Goal: Task Accomplishment & Management: Use online tool/utility

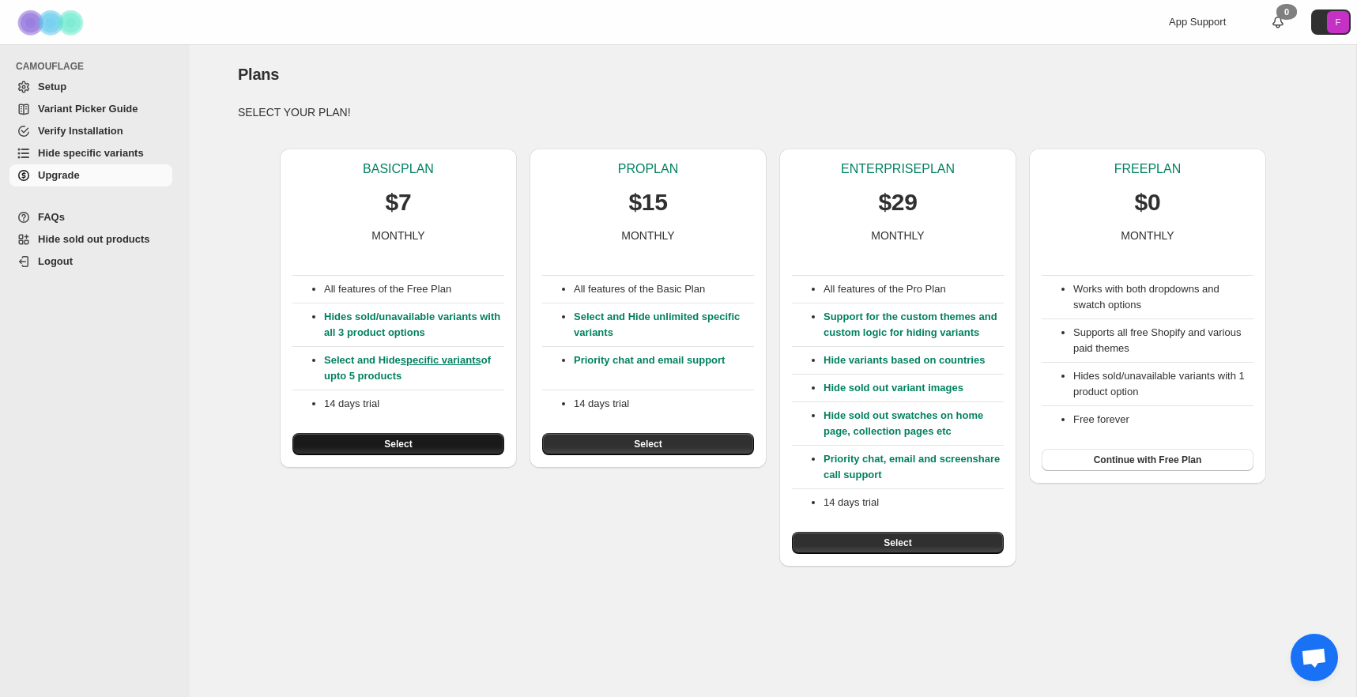
click at [427, 450] on button "Select" at bounding box center [398, 444] width 212 height 22
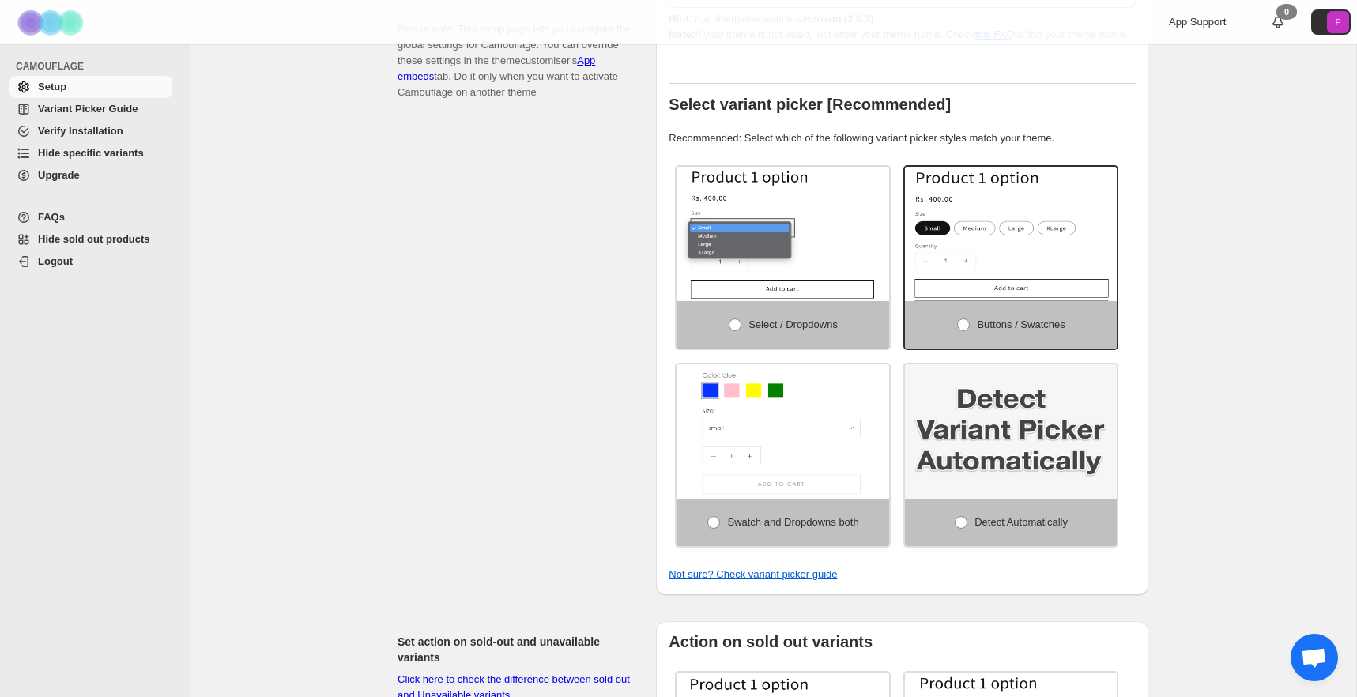
scroll to position [303, 0]
click at [960, 474] on img at bounding box center [1011, 430] width 213 height 134
click at [957, 522] on span at bounding box center [961, 520] width 13 height 13
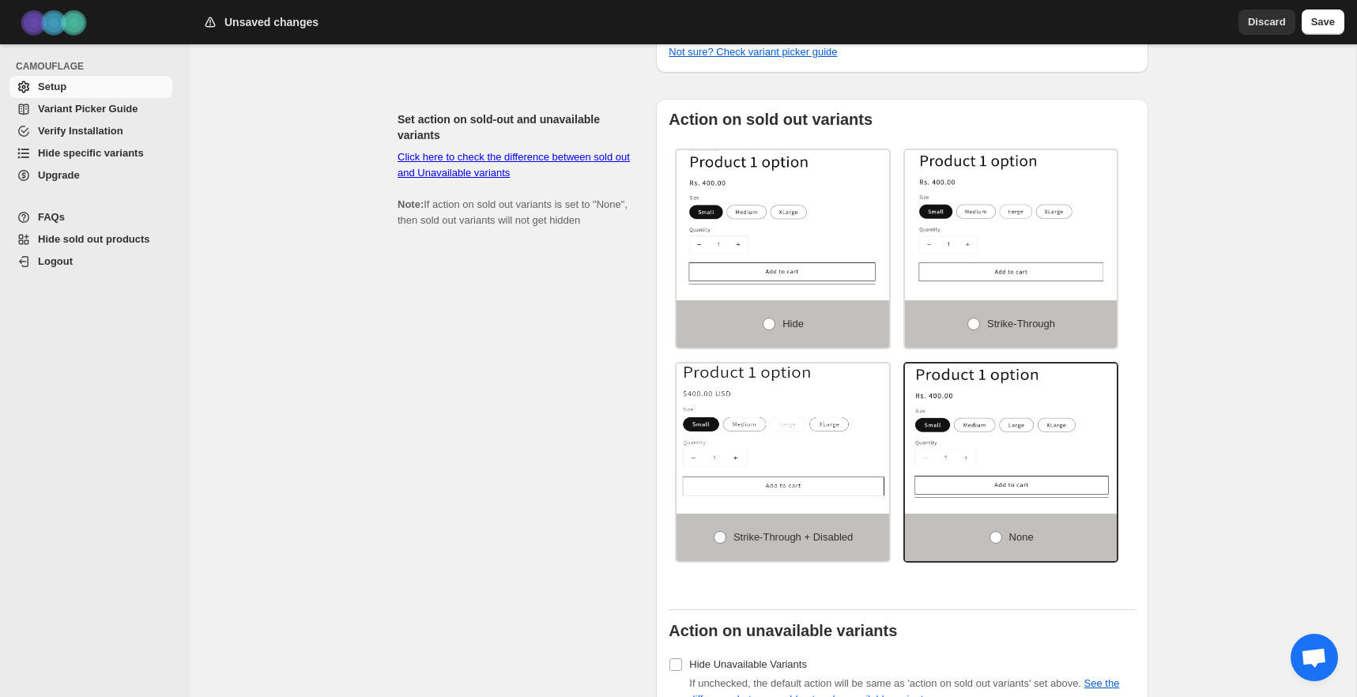
scroll to position [830, 0]
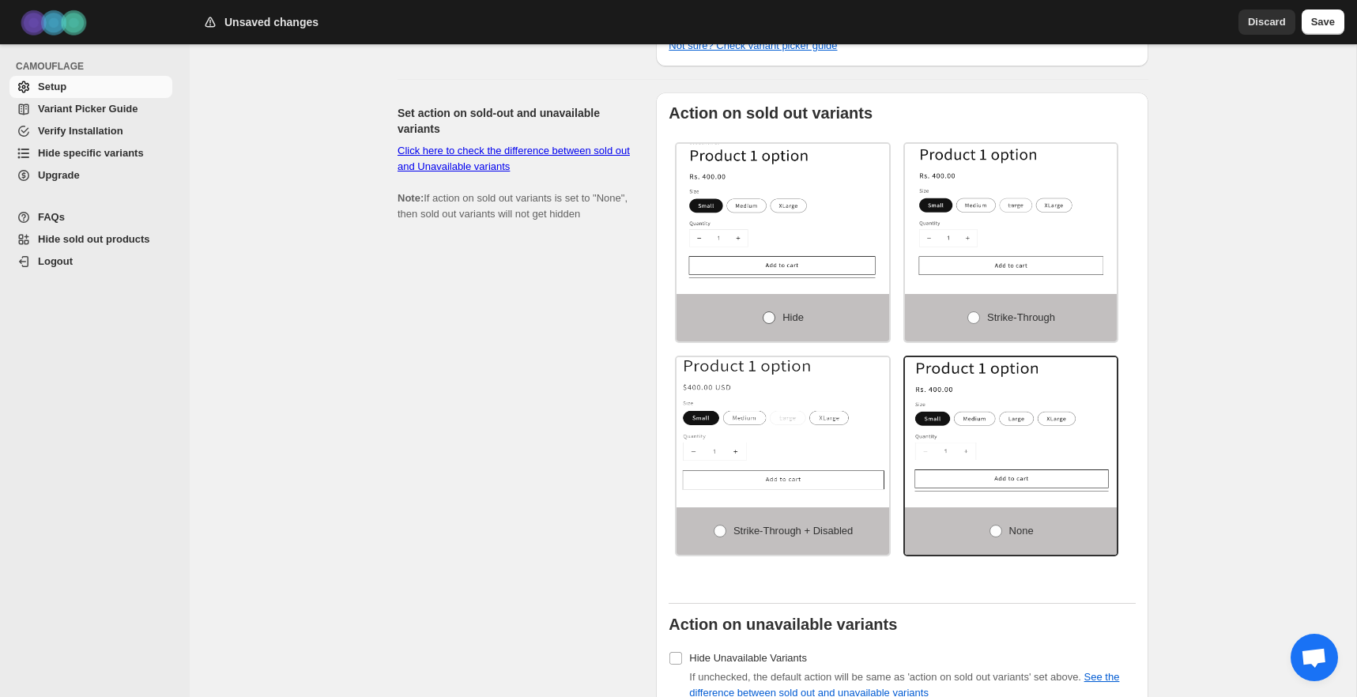
click at [767, 321] on span at bounding box center [769, 317] width 13 height 13
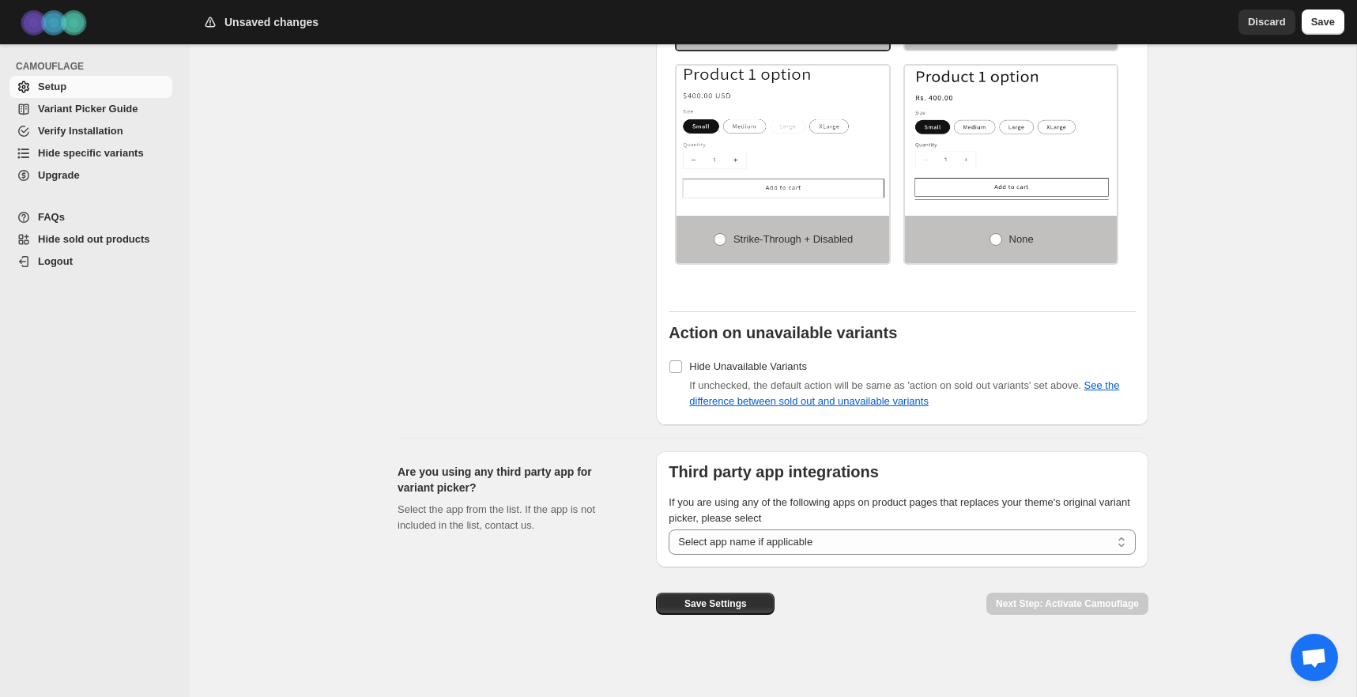
scroll to position [1124, 0]
click at [1321, 30] on button "Save" at bounding box center [1323, 21] width 43 height 25
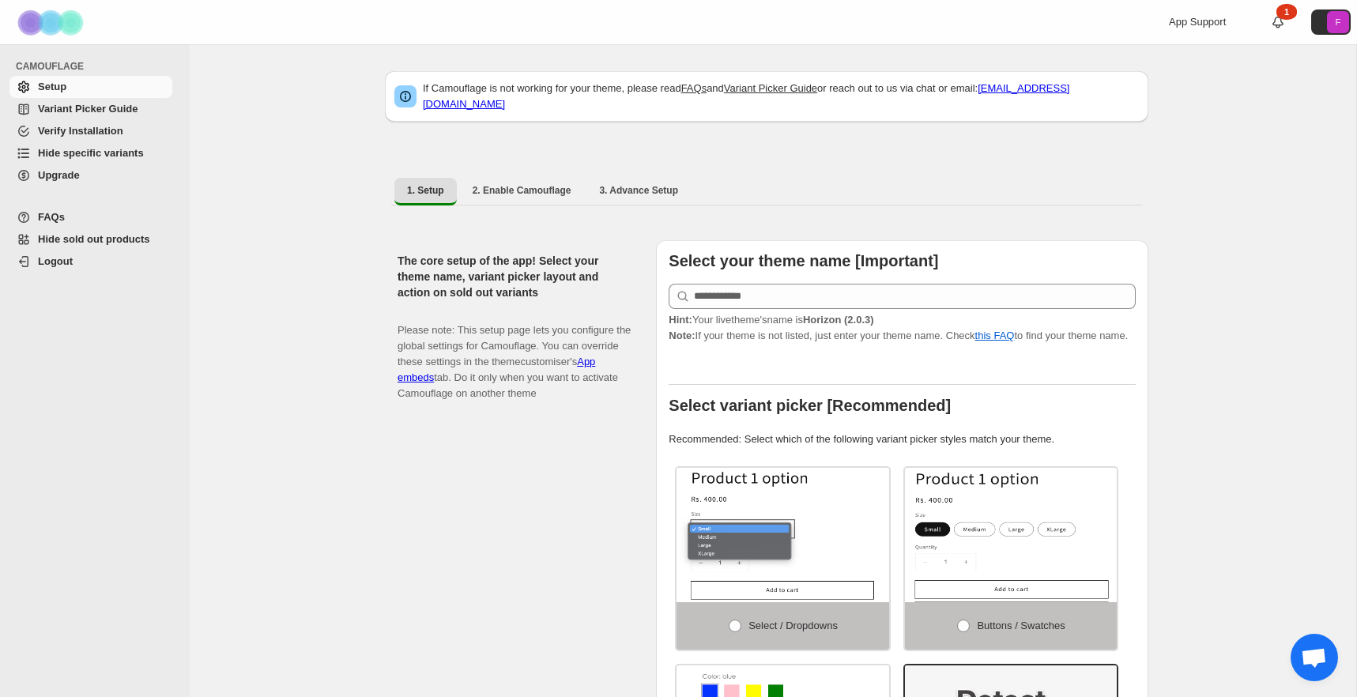
scroll to position [0, 0]
click at [1279, 28] on link "1" at bounding box center [1278, 22] width 16 height 16
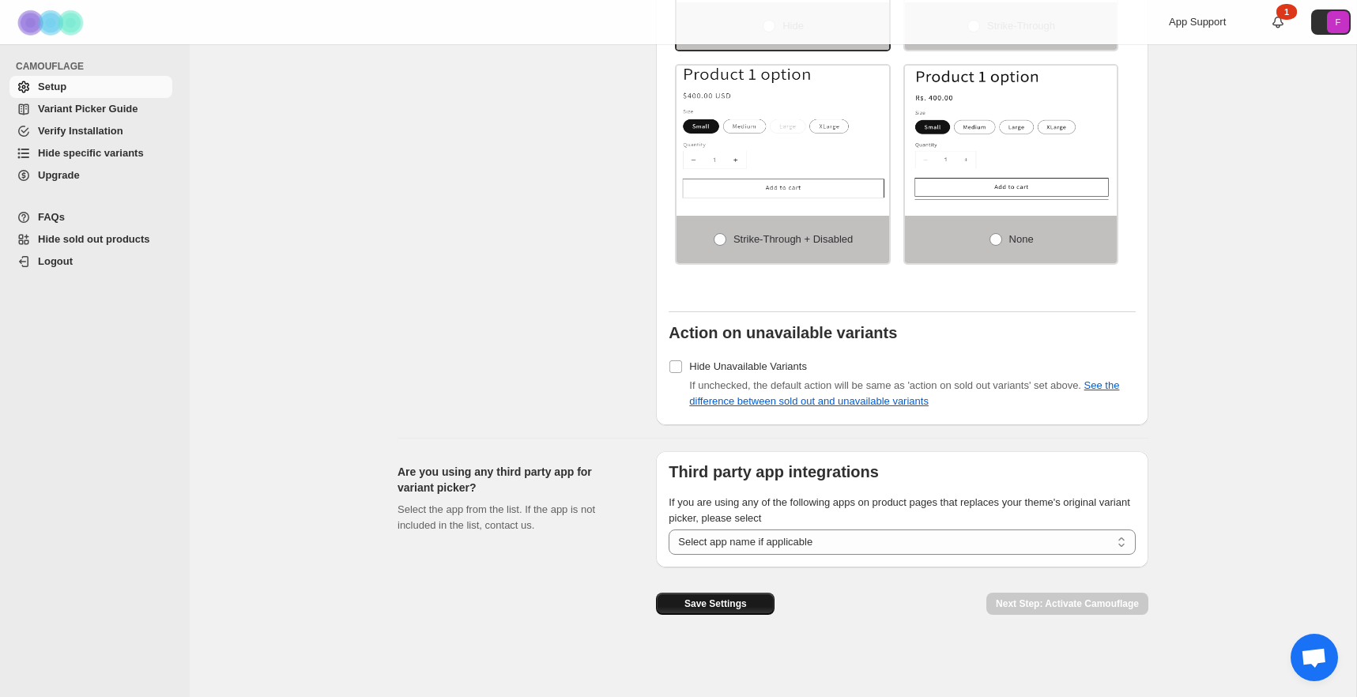
scroll to position [1125, 0]
click at [704, 598] on span "Save Settings" at bounding box center [715, 603] width 62 height 13
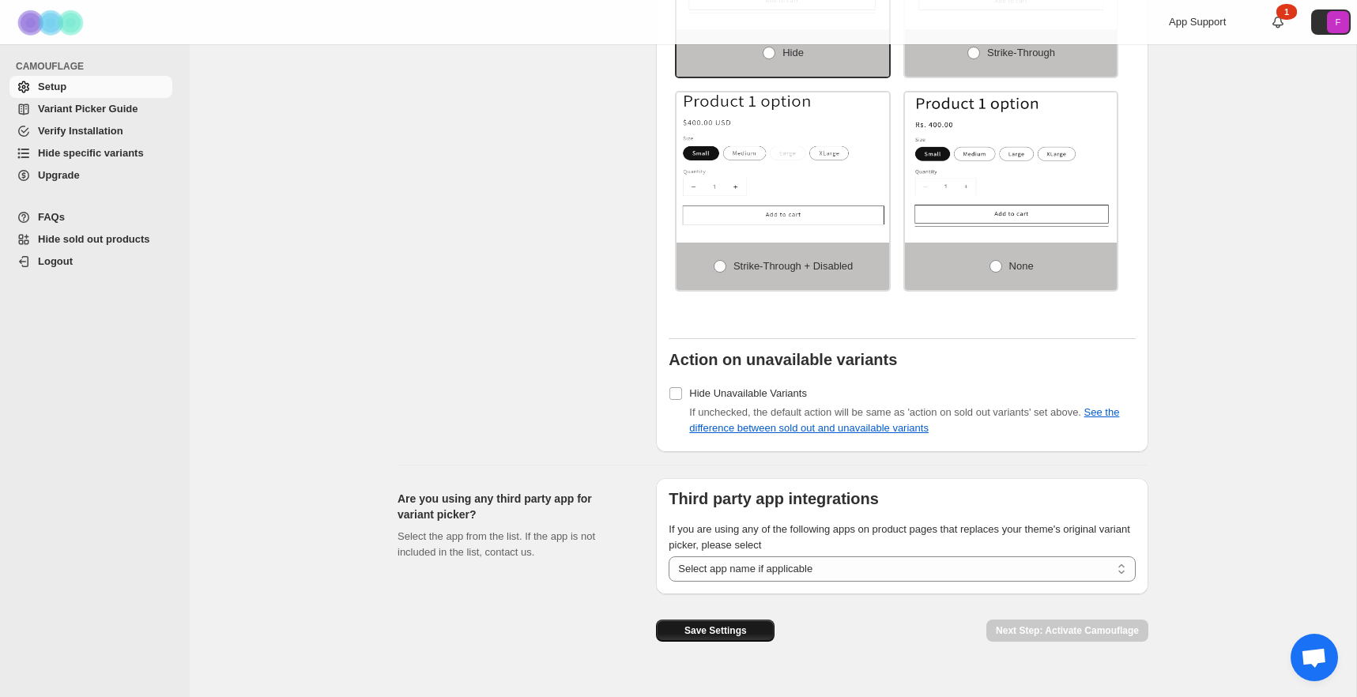
click at [749, 629] on button "Save Settings" at bounding box center [715, 631] width 119 height 22
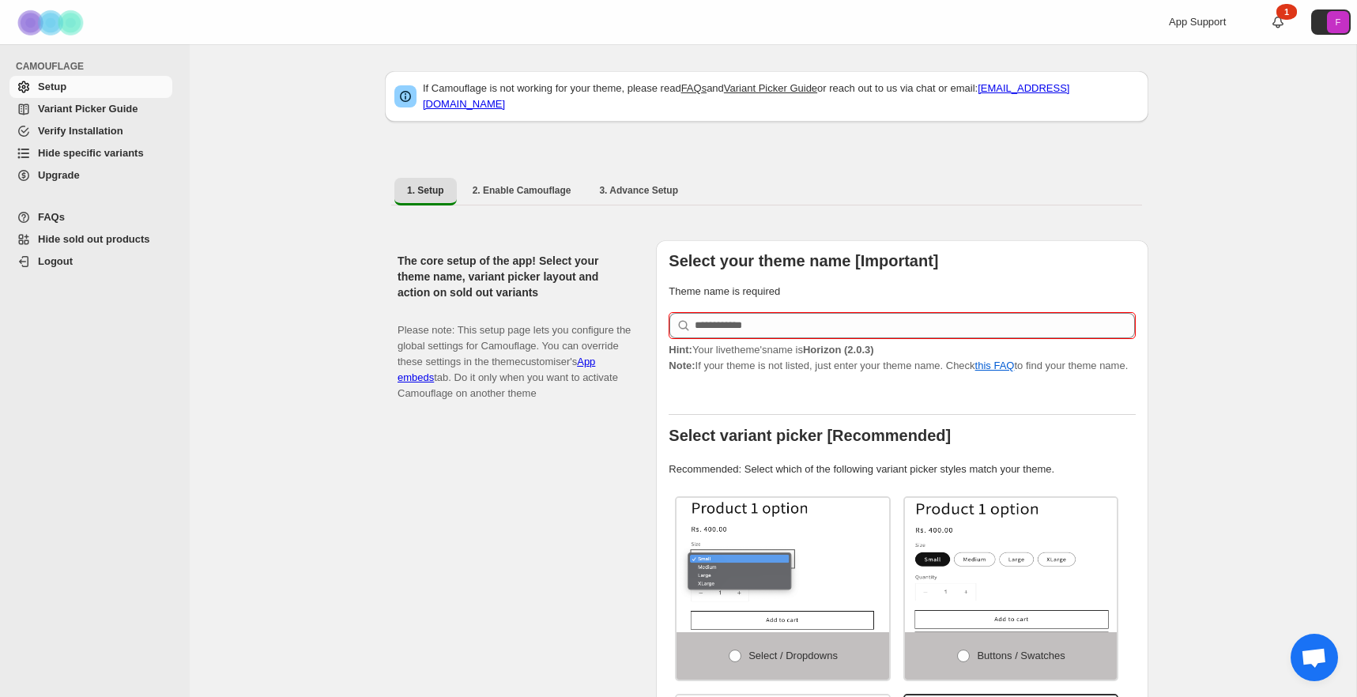
scroll to position [0, 0]
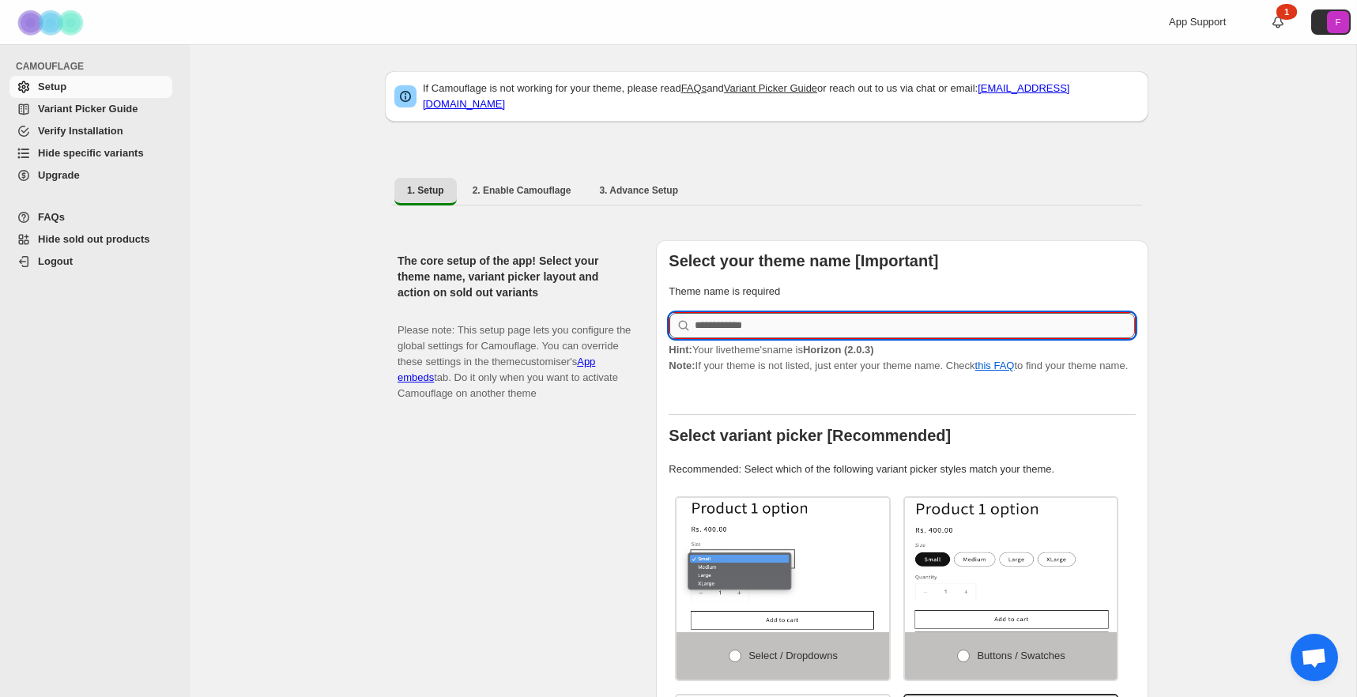
click at [741, 315] on input "text" at bounding box center [915, 325] width 440 height 25
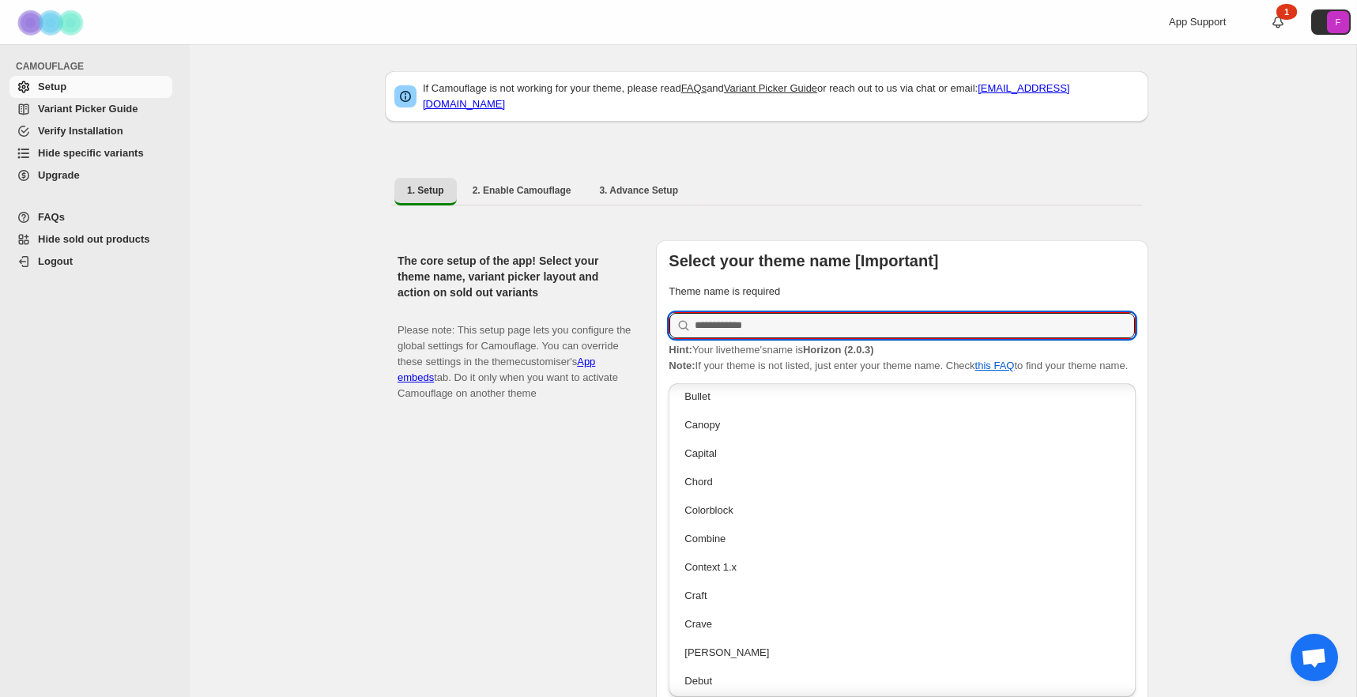
scroll to position [548, 0]
click at [805, 447] on div "Capital" at bounding box center [901, 451] width 435 height 16
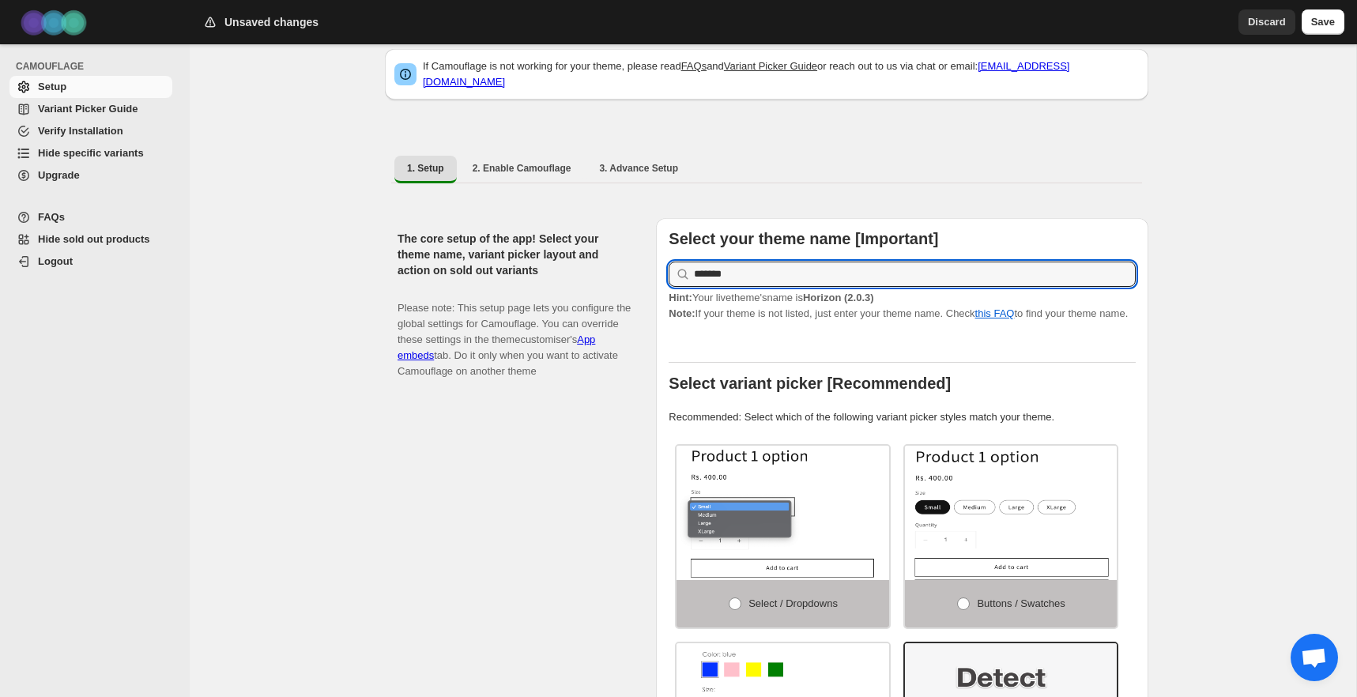
scroll to position [28, 0]
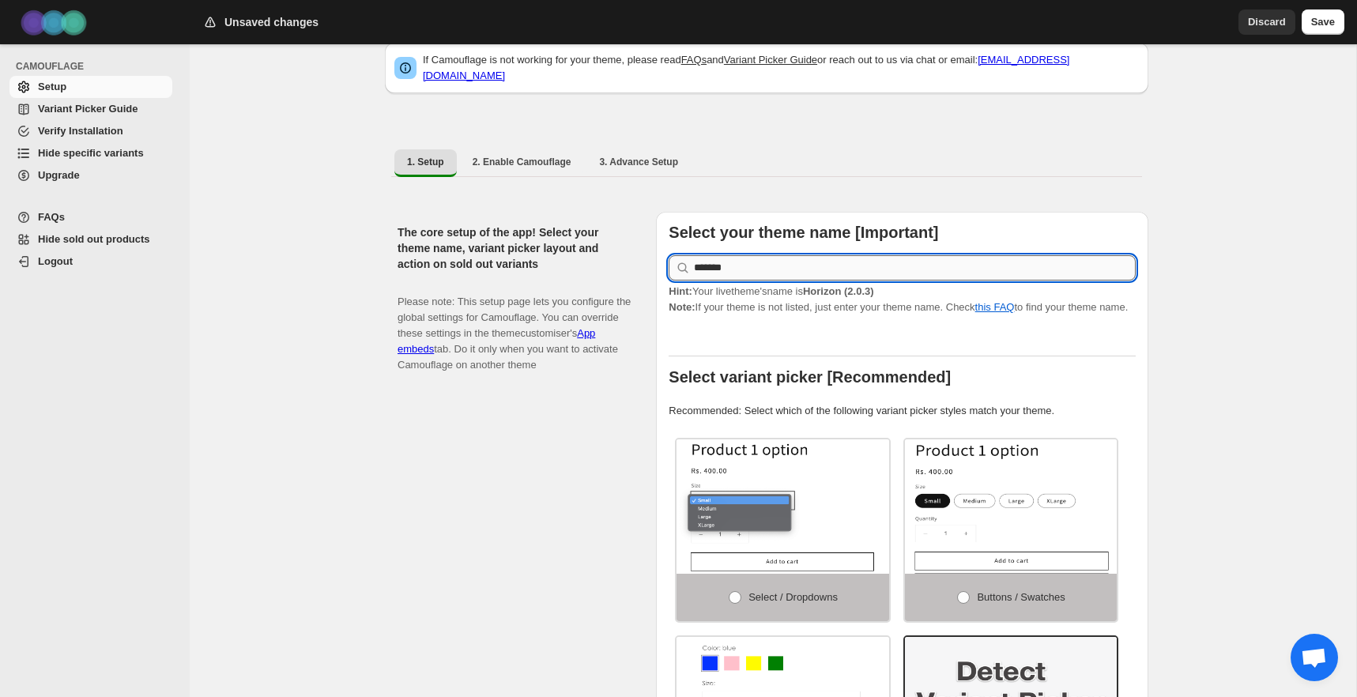
click at [838, 267] on input "*******" at bounding box center [915, 267] width 442 height 25
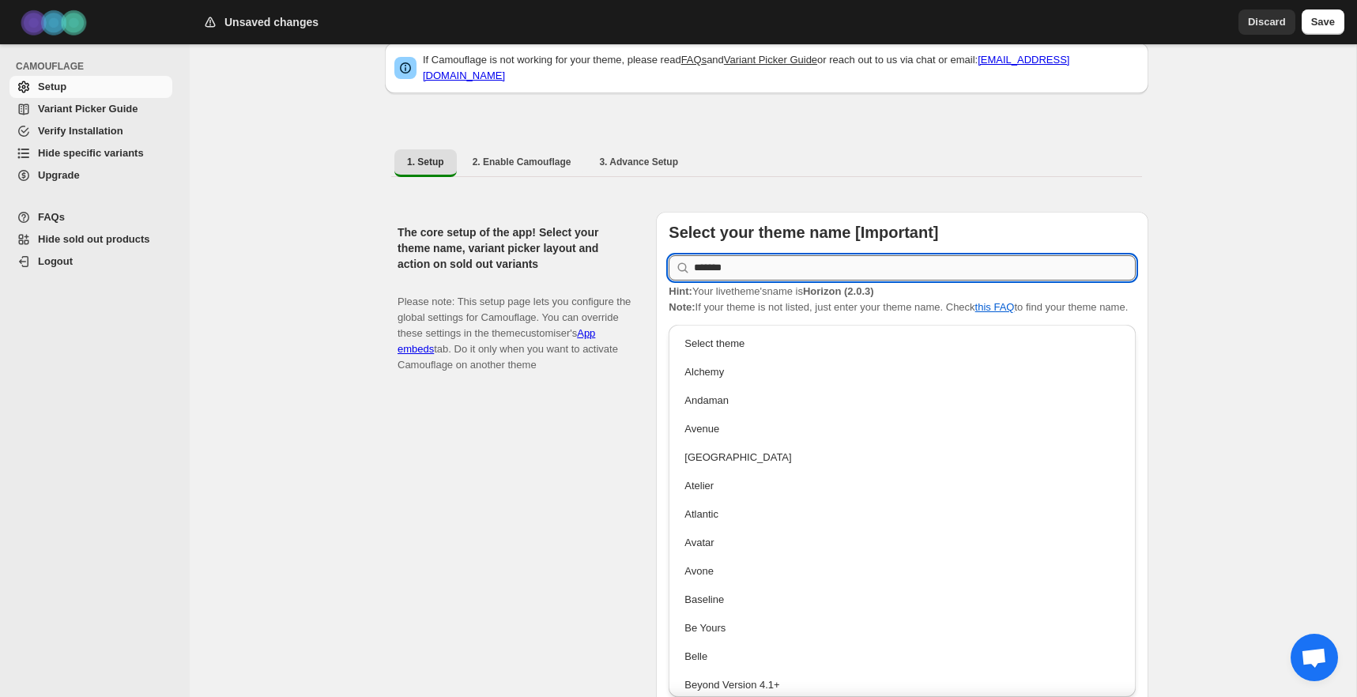
scroll to position [281, 0]
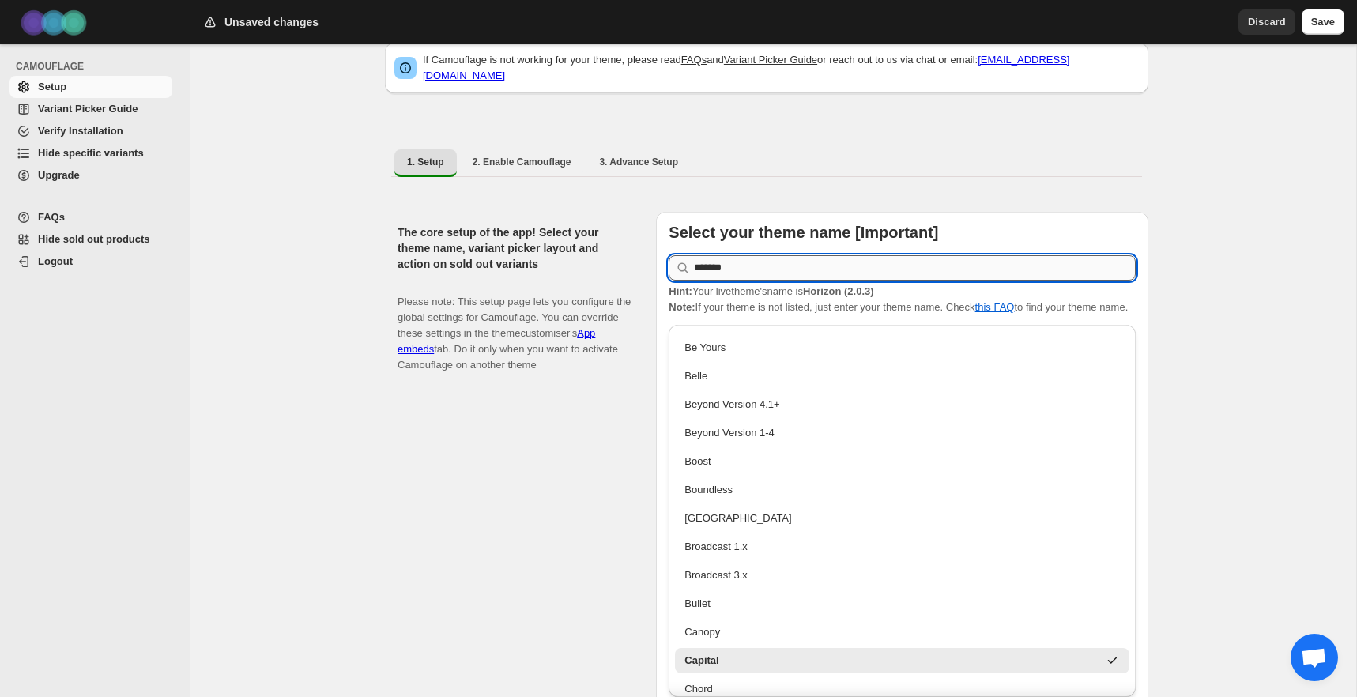
click at [838, 267] on input "*******" at bounding box center [915, 267] width 442 height 25
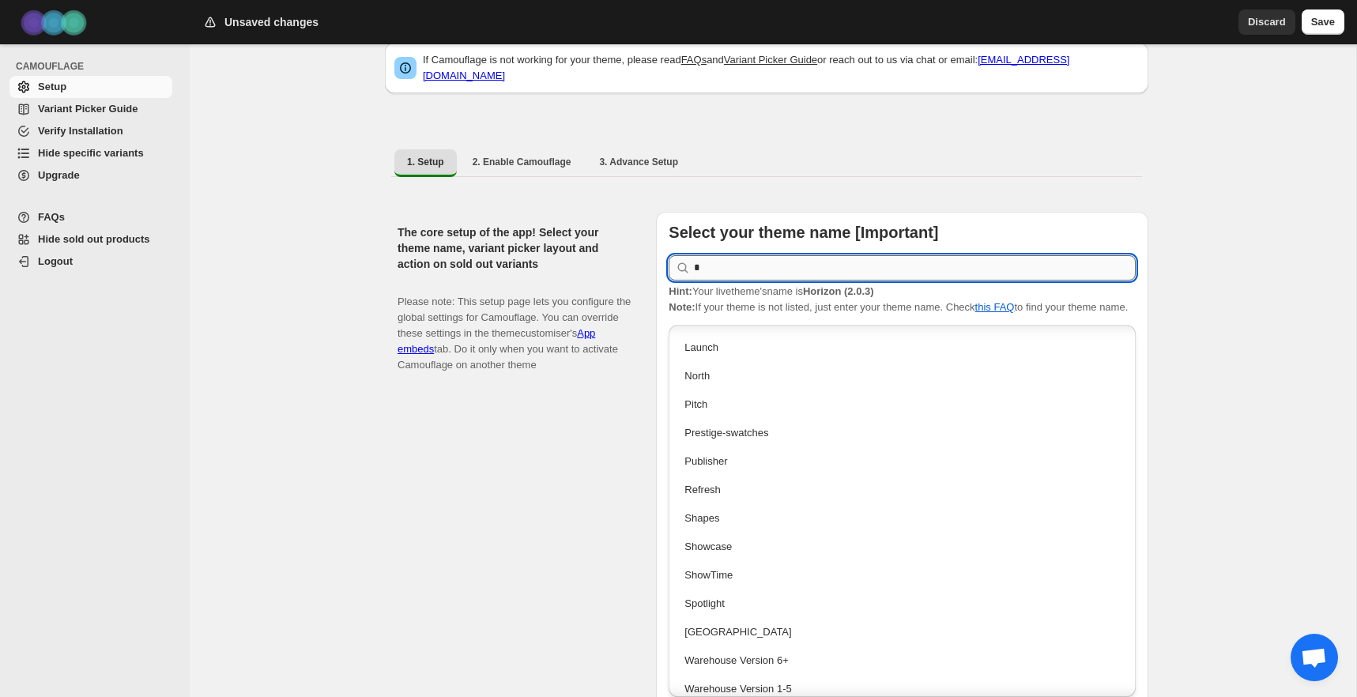
scroll to position [0, 0]
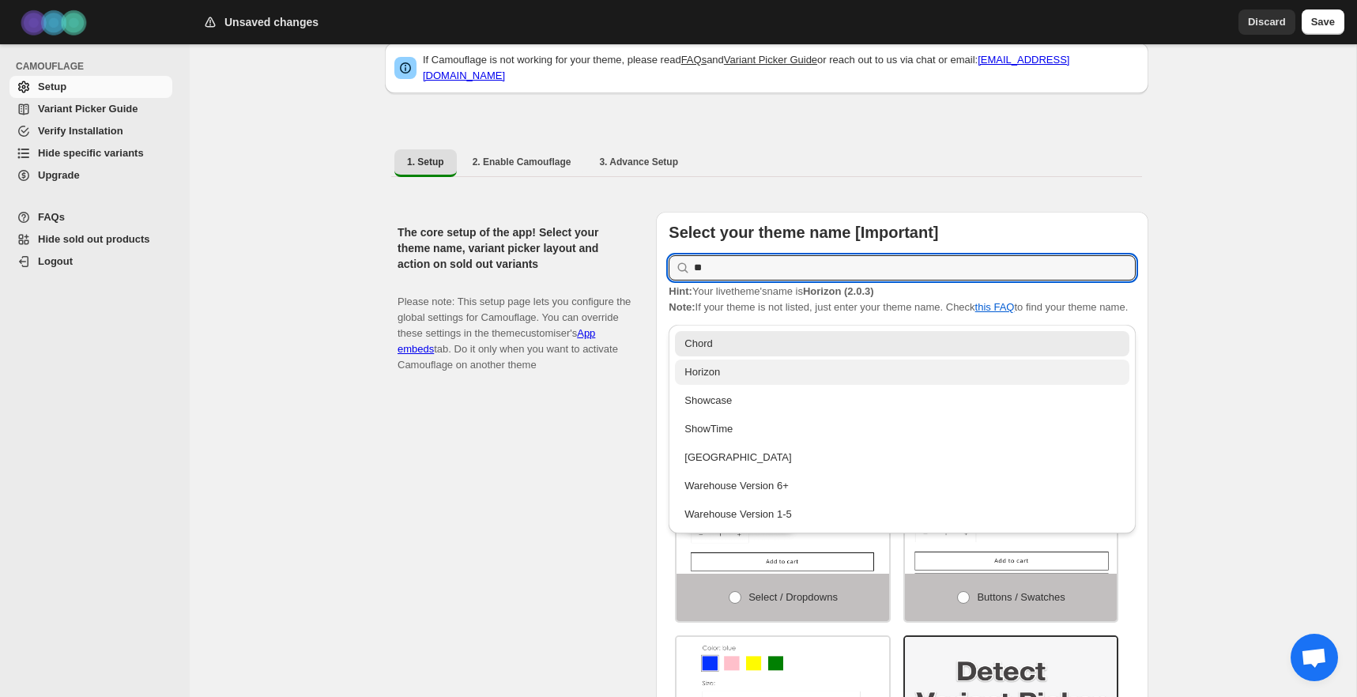
click at [771, 382] on div "Horizon" at bounding box center [902, 372] width 454 height 25
type input "*******"
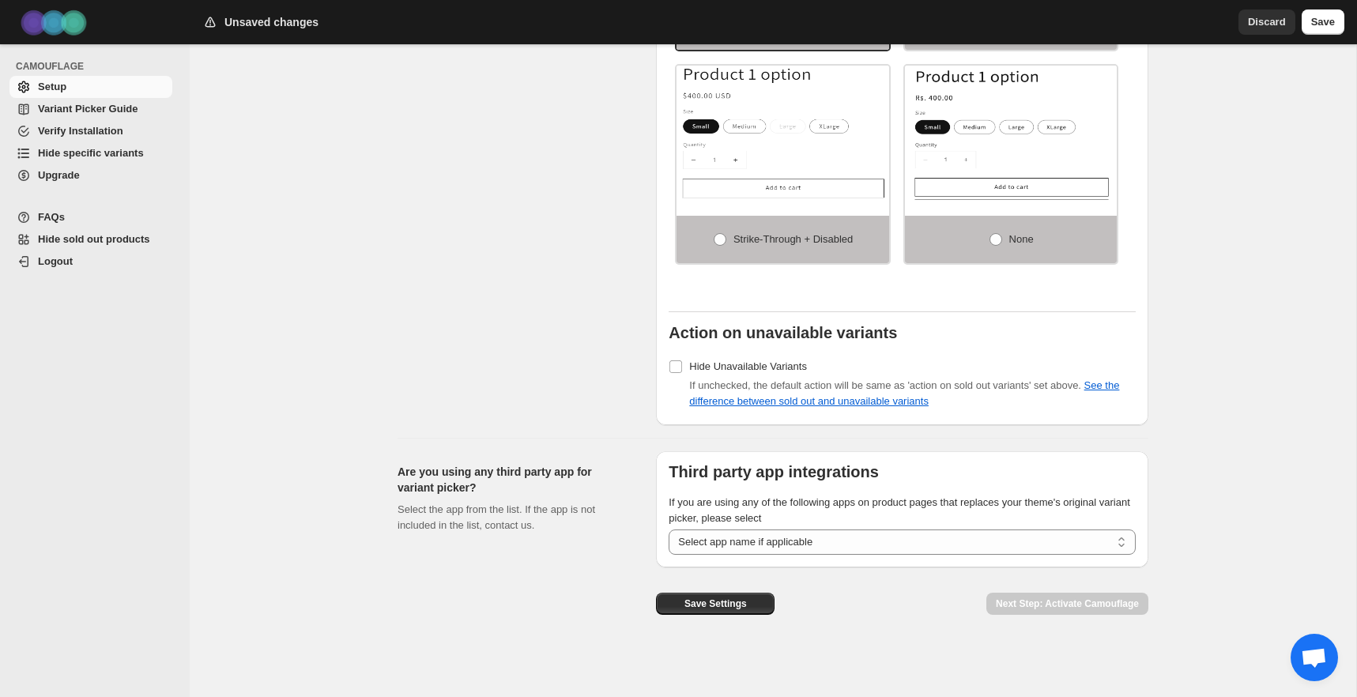
scroll to position [1124, 0]
click at [735, 601] on span "Save Settings" at bounding box center [715, 603] width 62 height 13
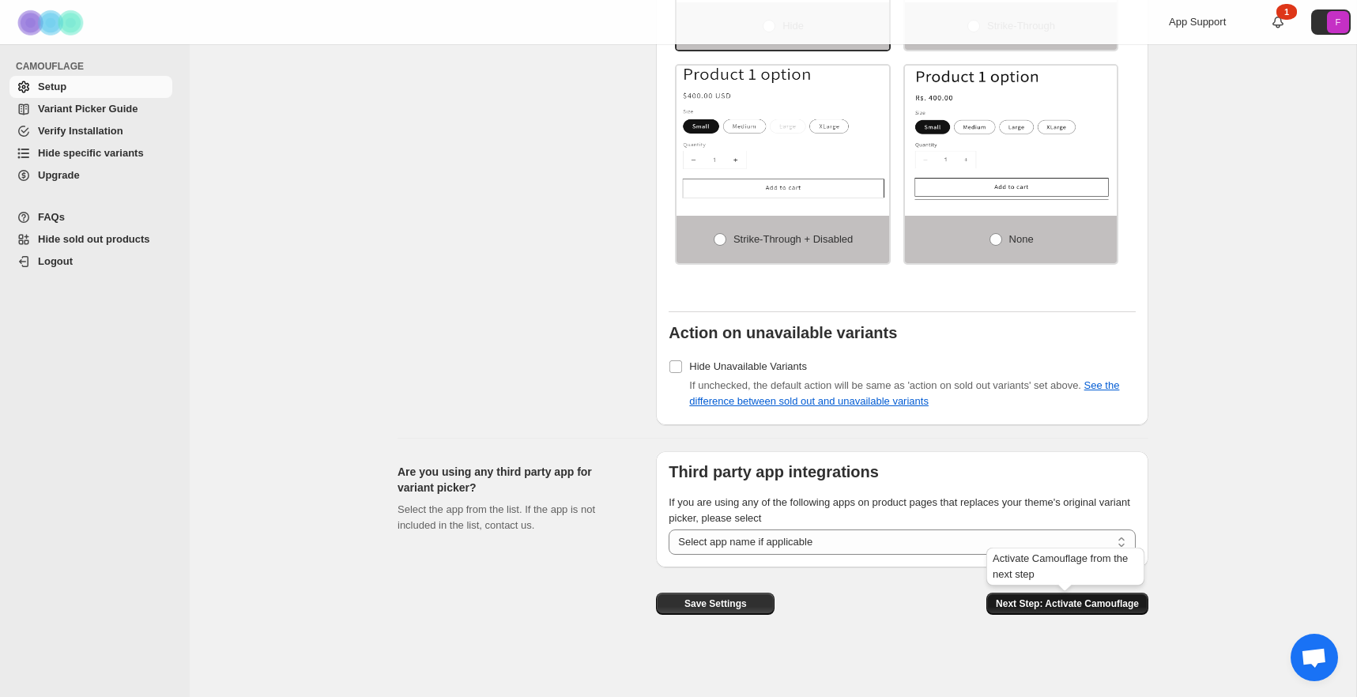
click at [1060, 599] on span "Next Step: Activate Camouflage" at bounding box center [1067, 603] width 143 height 13
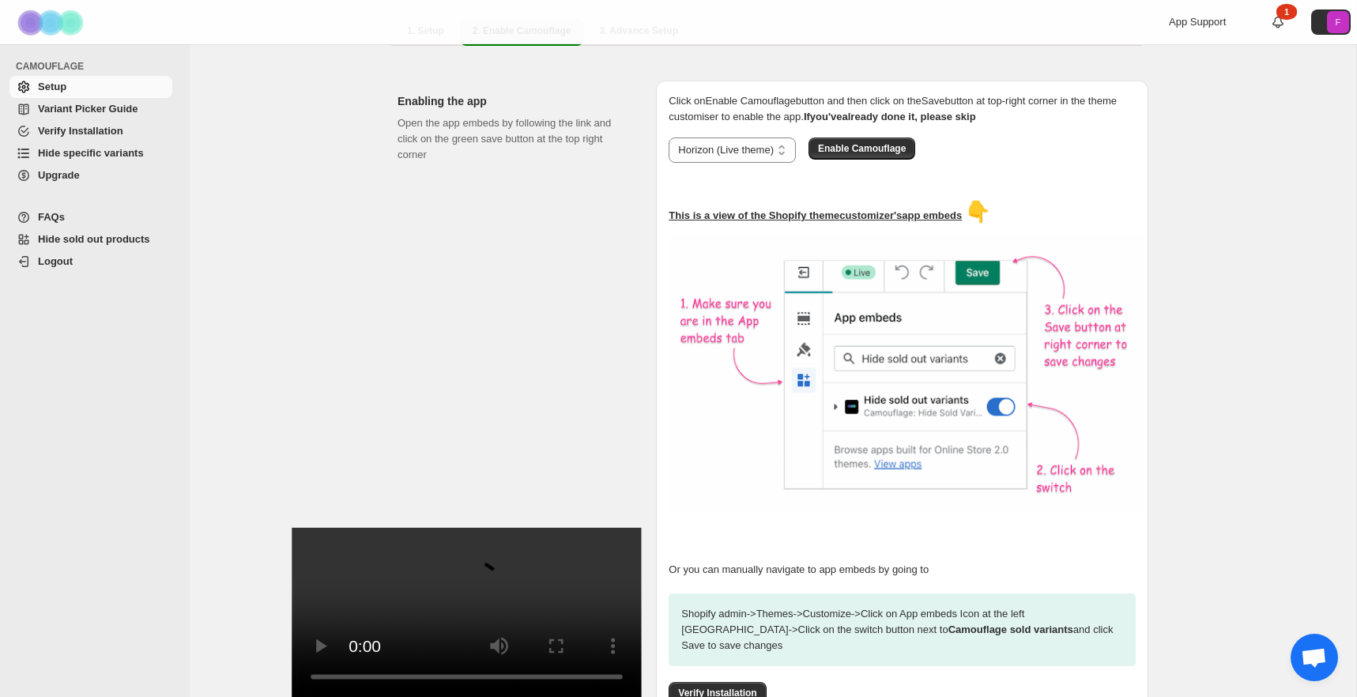
scroll to position [160, 0]
click at [873, 141] on span "Enable Camouflage" at bounding box center [862, 147] width 88 height 13
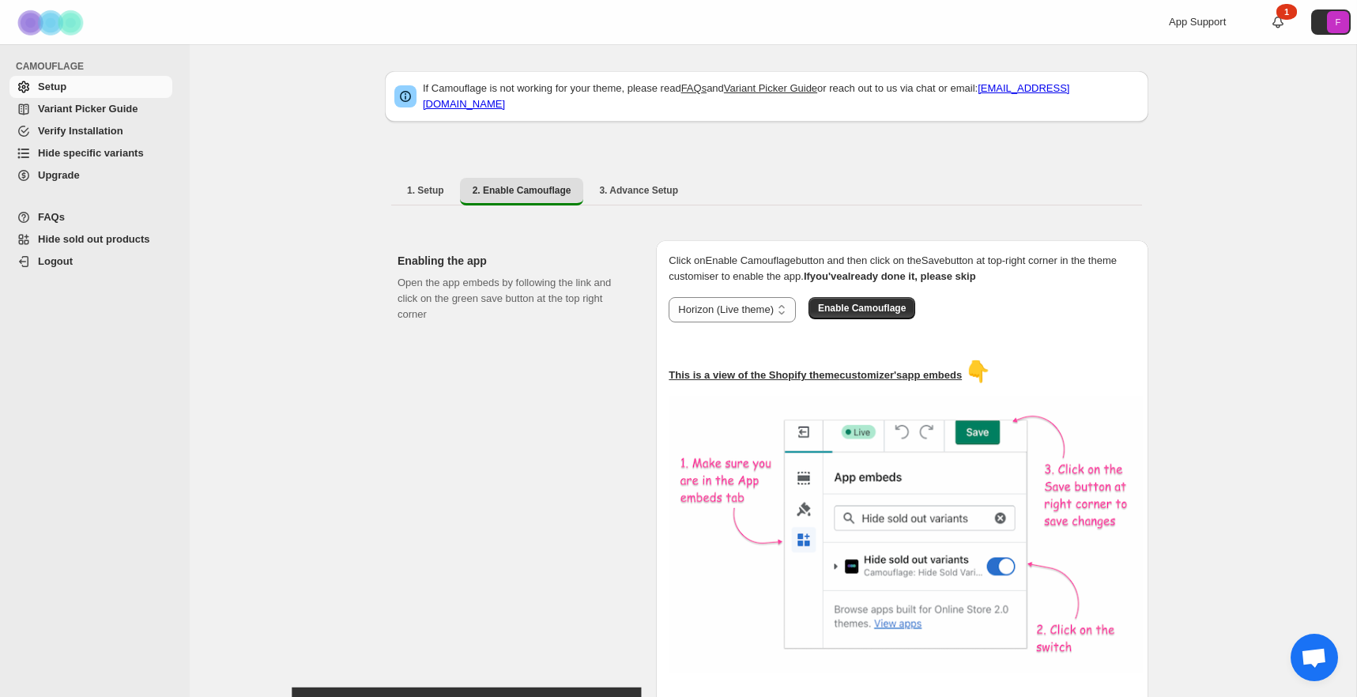
scroll to position [0, 0]
click at [437, 186] on span "1. Setup" at bounding box center [425, 190] width 37 height 13
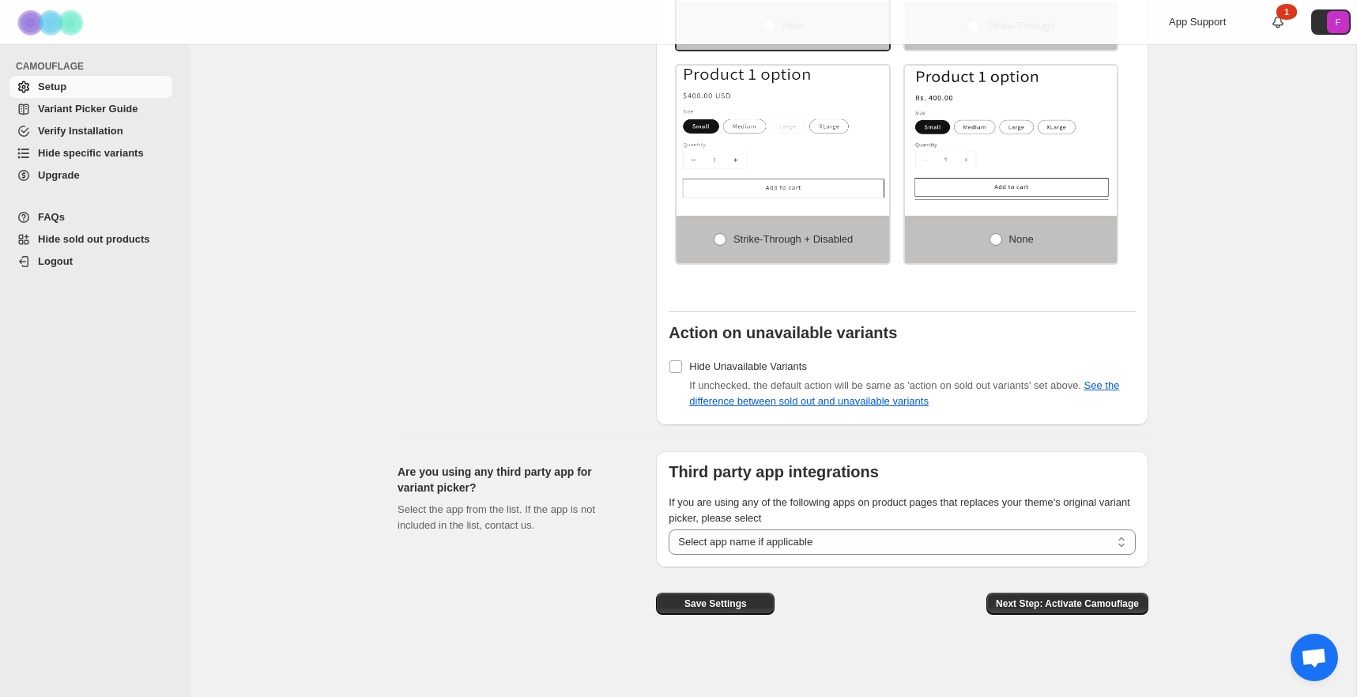
scroll to position [1124, 0]
click at [1216, 28] on span "App Support" at bounding box center [1197, 22] width 57 height 12
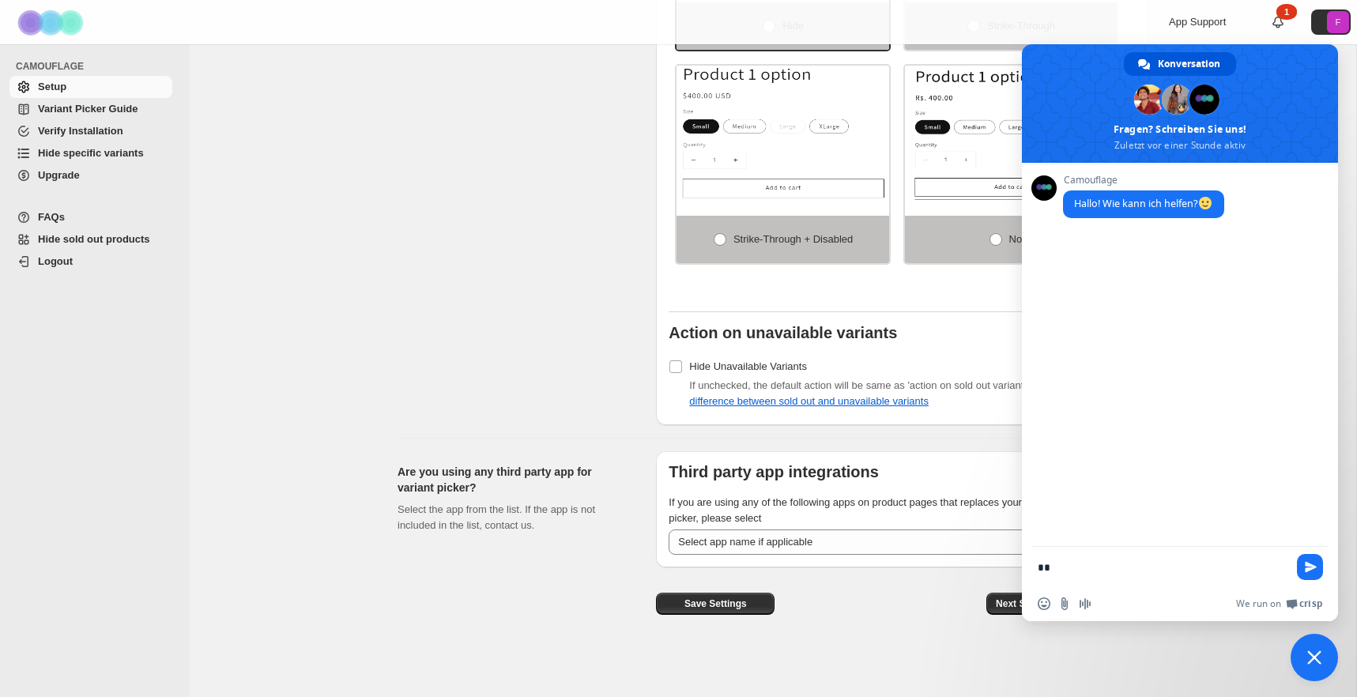
type textarea "*"
type textarea "**********"
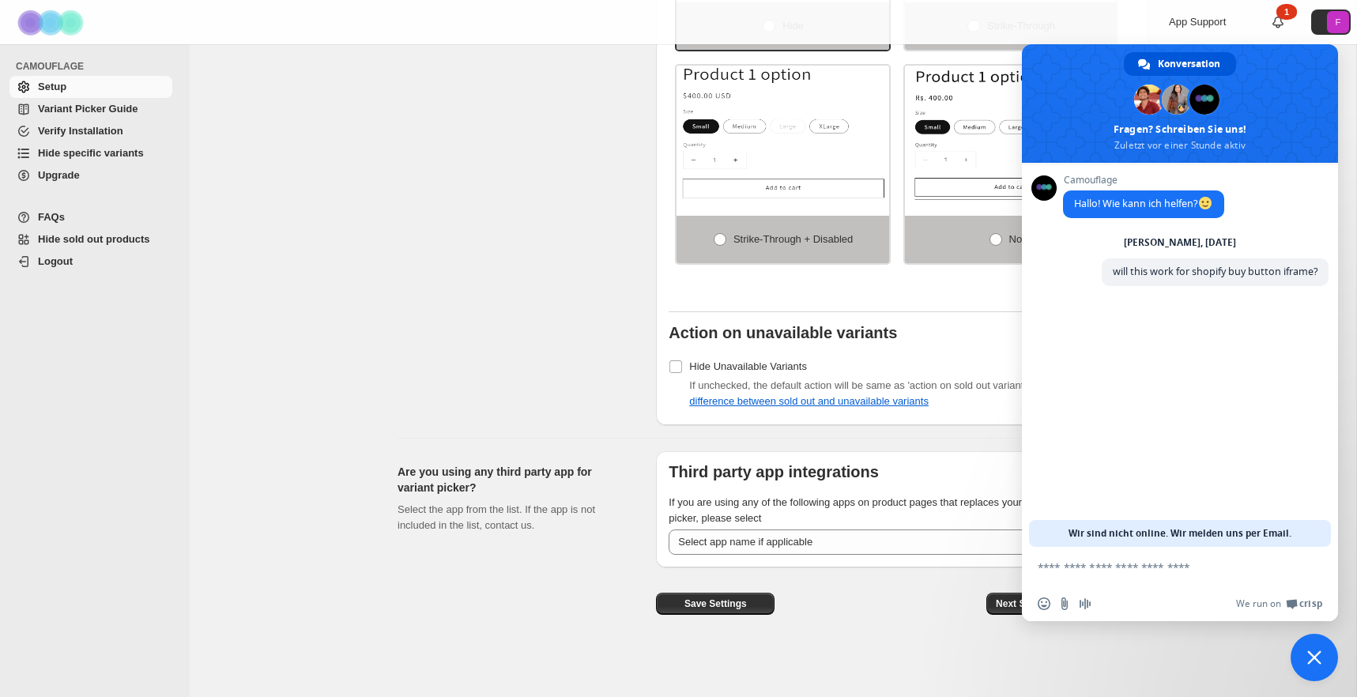
click at [485, 374] on div "Set action on sold-out and unavailable variants Click here to check the differe…" at bounding box center [521, 113] width 246 height 624
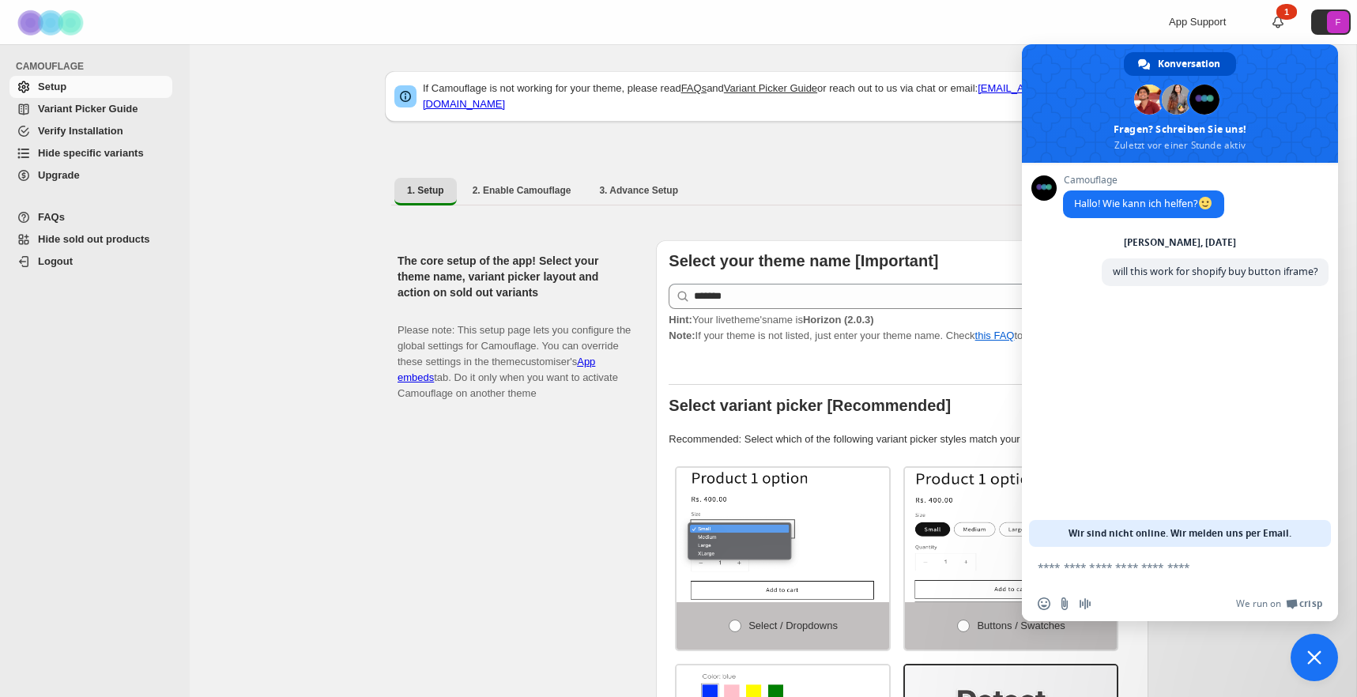
scroll to position [0, 0]
click at [1320, 26] on button "F" at bounding box center [1331, 21] width 40 height 25
click at [1289, 57] on span at bounding box center [1180, 103] width 316 height 119
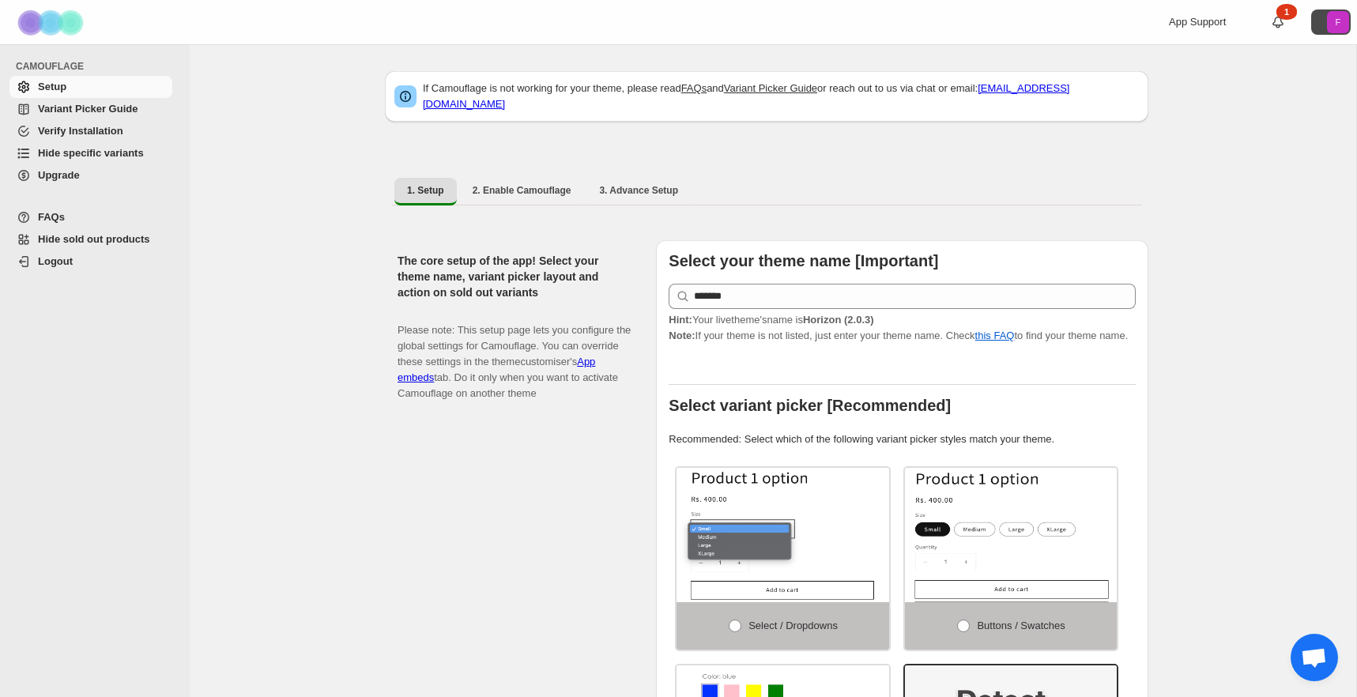
click at [1337, 26] on text "F" at bounding box center [1339, 21] width 6 height 9
click at [99, 111] on span "Variant Picker Guide" at bounding box center [88, 109] width 100 height 12
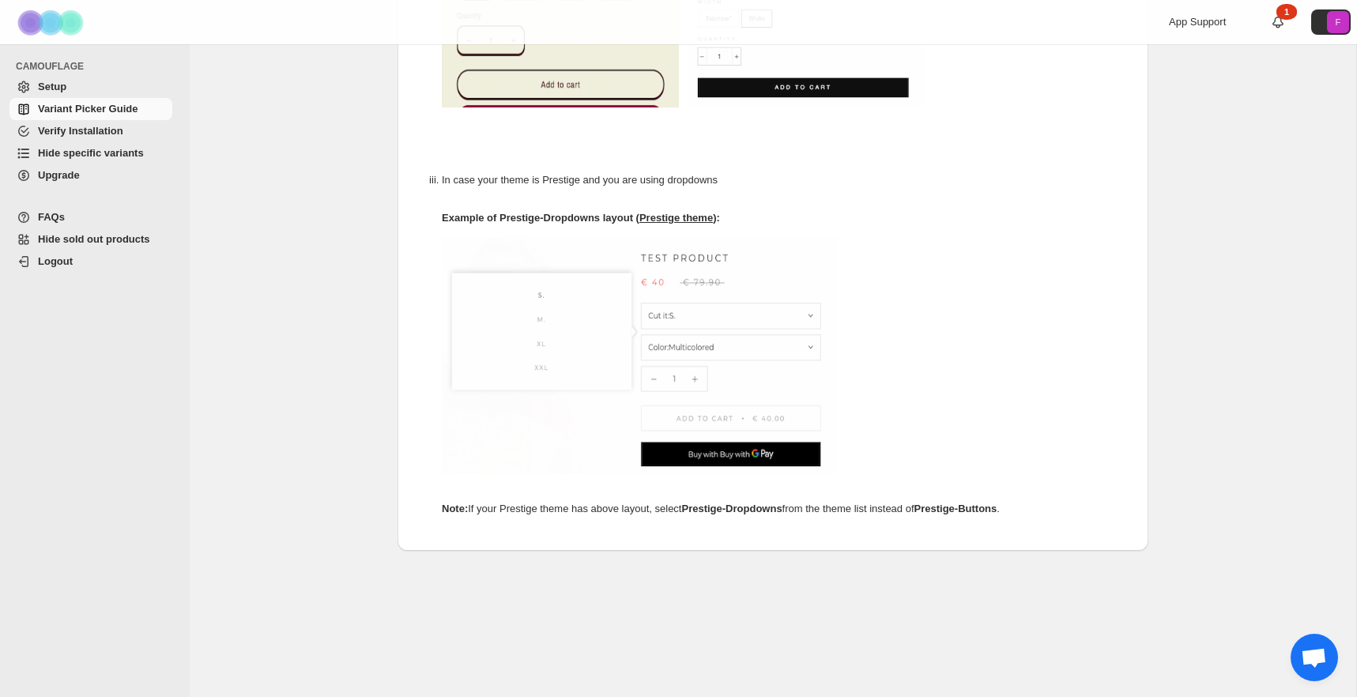
scroll to position [781, 0]
